Goal: Information Seeking & Learning: Learn about a topic

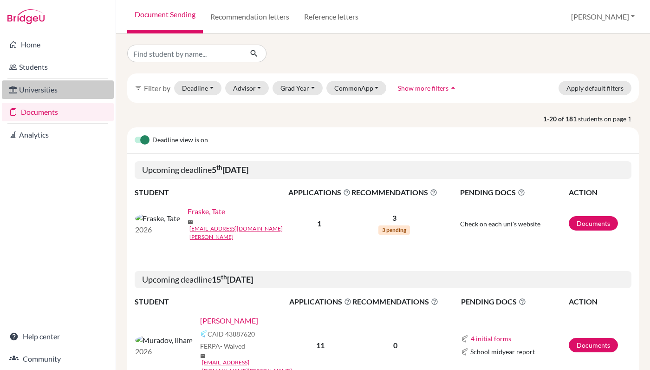
click at [41, 93] on link "Universities" at bounding box center [58, 89] width 112 height 19
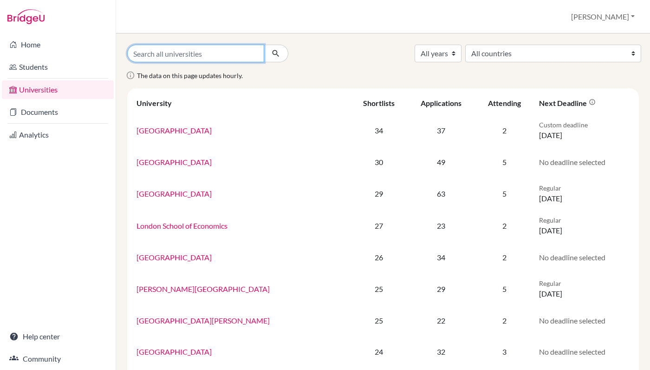
click at [220, 50] on input "Search all universities" at bounding box center [195, 54] width 137 height 18
drag, startPoint x: 220, startPoint y: 50, endPoint x: 145, endPoint y: 50, distance: 74.7
click at [145, 50] on input "Search all universities" at bounding box center [195, 54] width 137 height 18
type input "Warwick"
click at [275, 56] on icon "submit" at bounding box center [275, 53] width 9 height 9
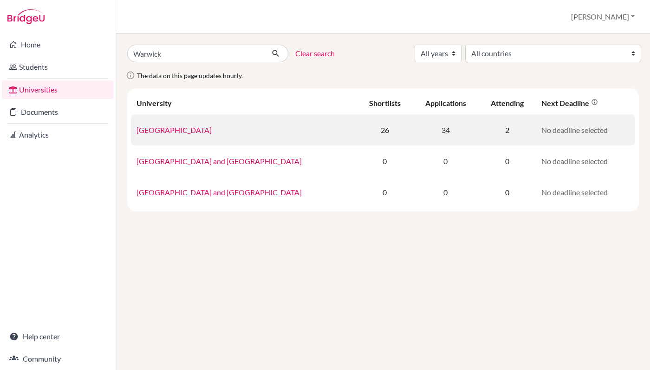
click at [205, 138] on td "University of Warwick" at bounding box center [244, 129] width 227 height 31
click at [201, 132] on link "University of Warwick" at bounding box center [173, 129] width 75 height 9
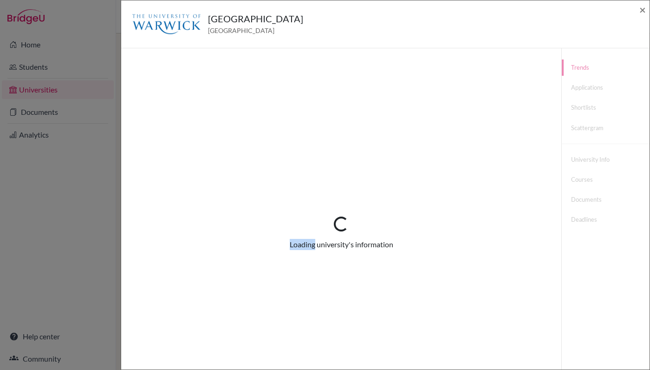
click at [201, 132] on div "Loading... Loading university's information" at bounding box center [341, 233] width 440 height 370
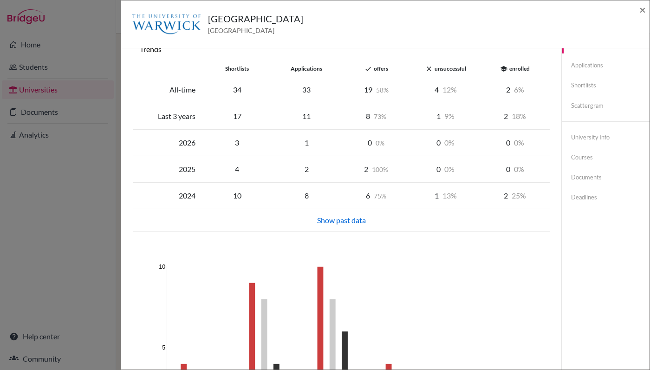
scroll to position [20, 0]
click at [591, 71] on link "Applications" at bounding box center [606, 67] width 88 height 16
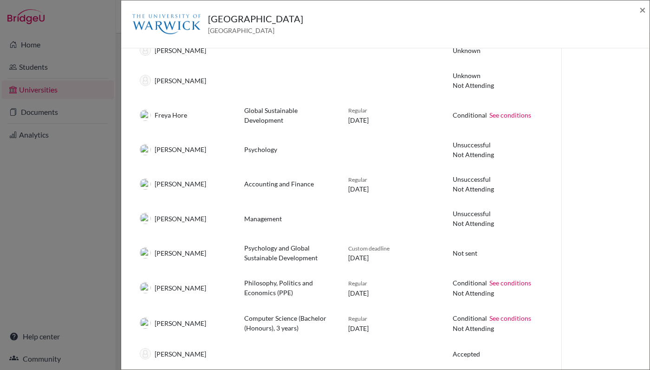
scroll to position [457, 0]
click at [643, 10] on span "×" at bounding box center [642, 9] width 6 height 13
